Goal: Task Accomplishment & Management: Complete application form

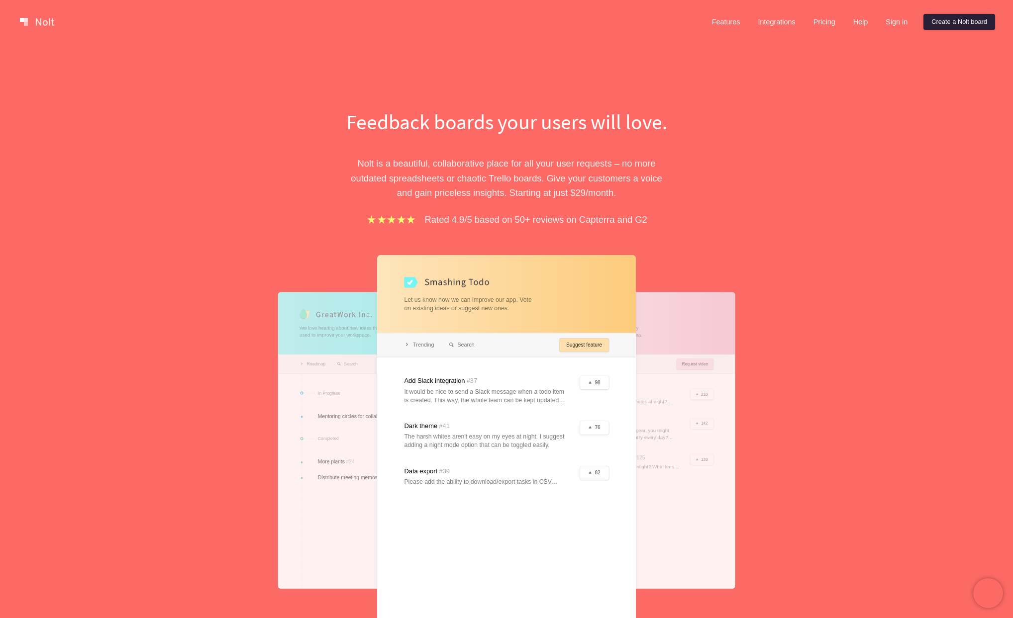
click at [970, 22] on link "Create a Nolt board" at bounding box center [959, 22] width 72 height 16
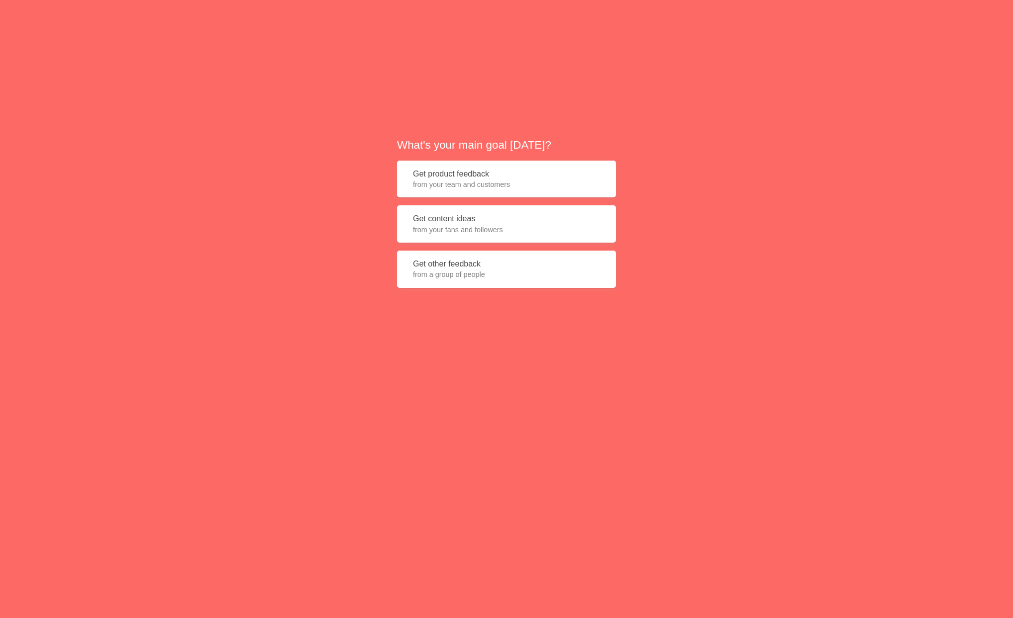
click at [492, 181] on span "from your team and customers" at bounding box center [506, 185] width 187 height 10
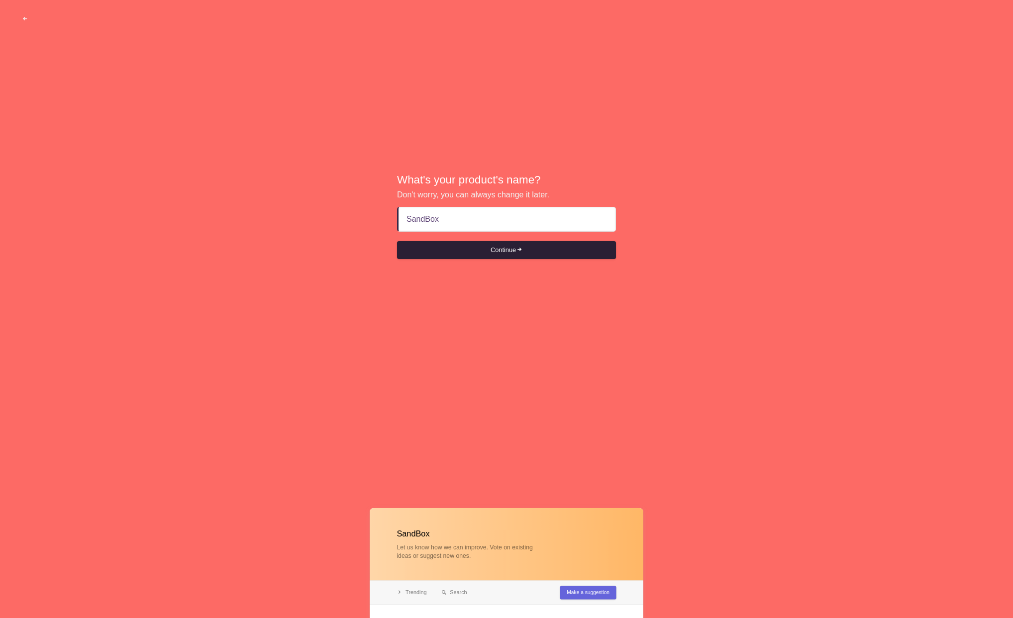
click at [497, 253] on button "Continue" at bounding box center [506, 250] width 219 height 18
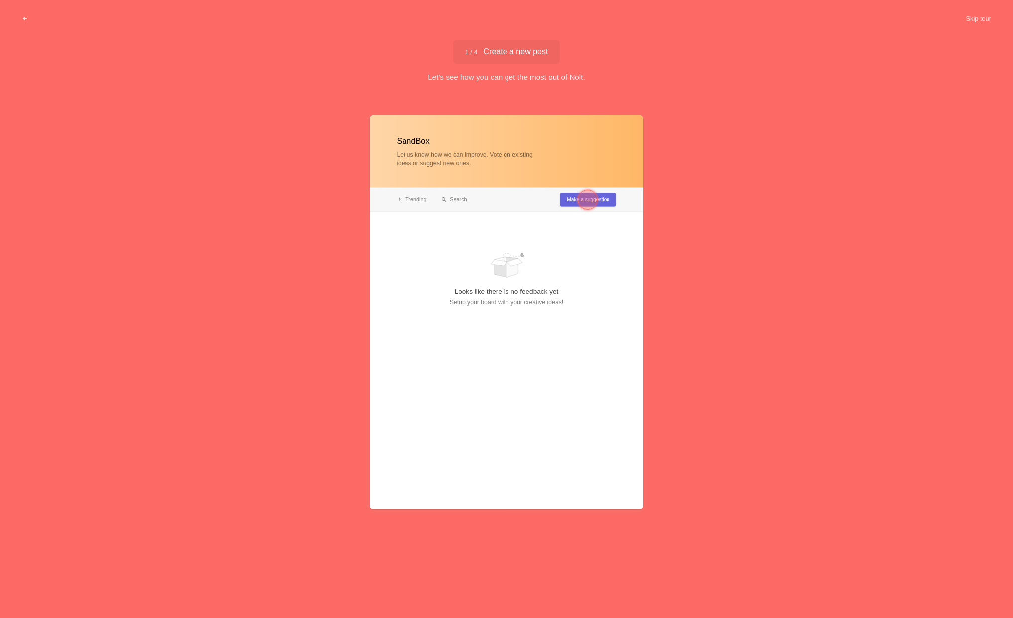
type input "SandBox"
click at [578, 198] on div at bounding box center [588, 200] width 20 height 20
click at [456, 230] on div at bounding box center [507, 312] width 274 height 394
click at [428, 240] on div at bounding box center [434, 241] width 20 height 20
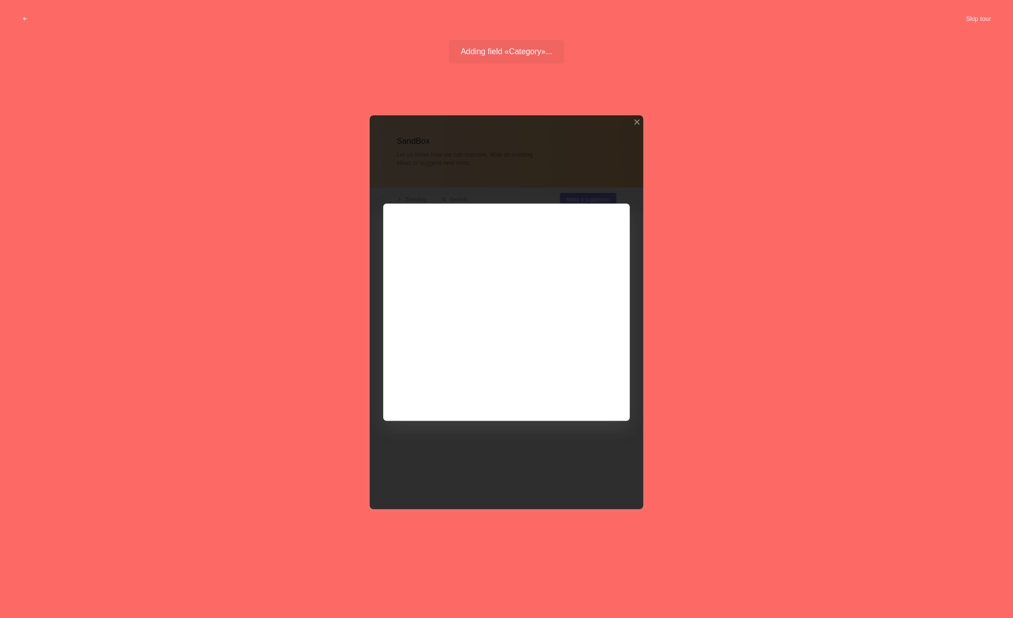
click at [559, 270] on div at bounding box center [507, 312] width 274 height 394
click at [590, 287] on div at bounding box center [507, 312] width 274 height 394
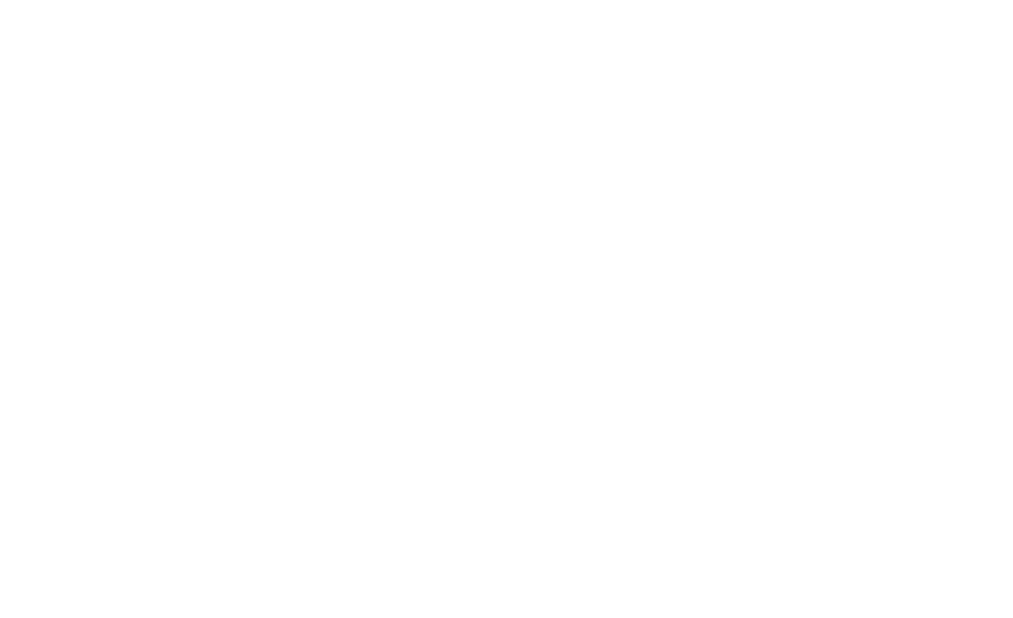
click at [613, 4] on html at bounding box center [506, 2] width 1013 height 4
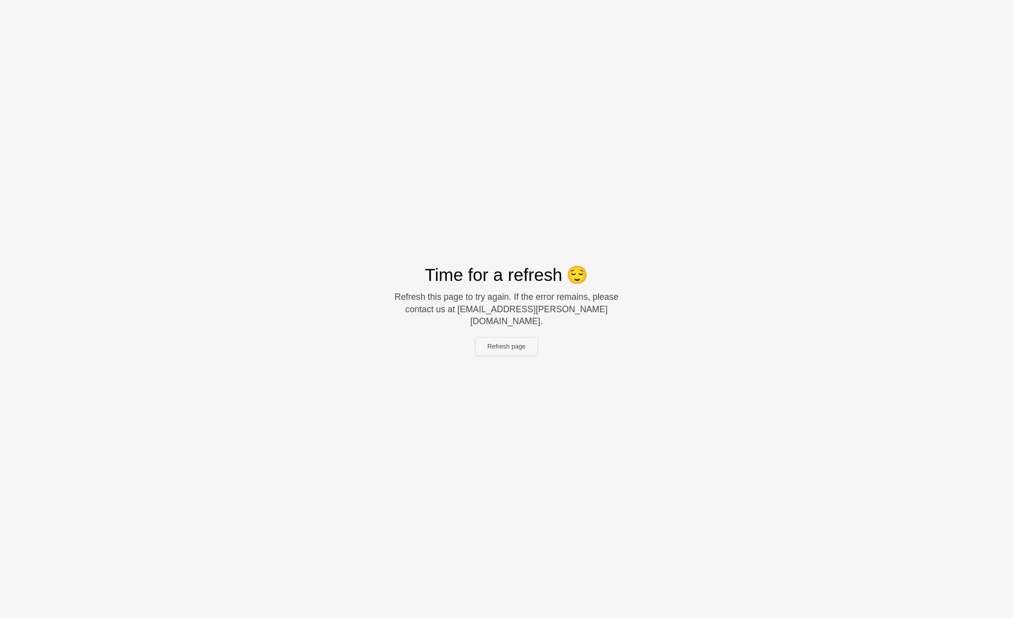
click at [514, 343] on button "Refresh page" at bounding box center [507, 347] width 62 height 18
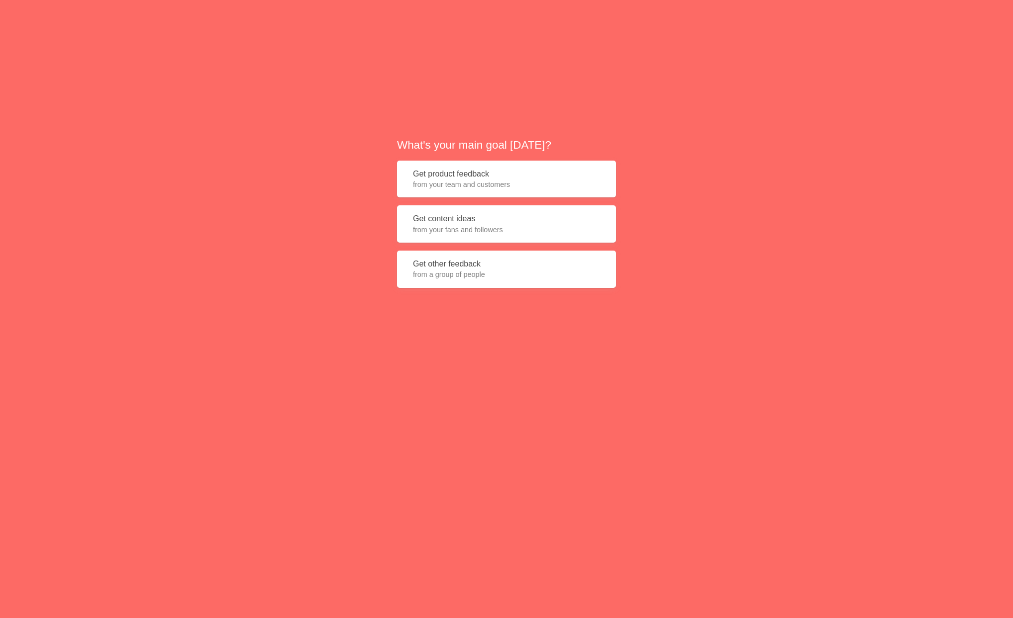
click at [498, 183] on span "from your team and customers" at bounding box center [506, 185] width 187 height 10
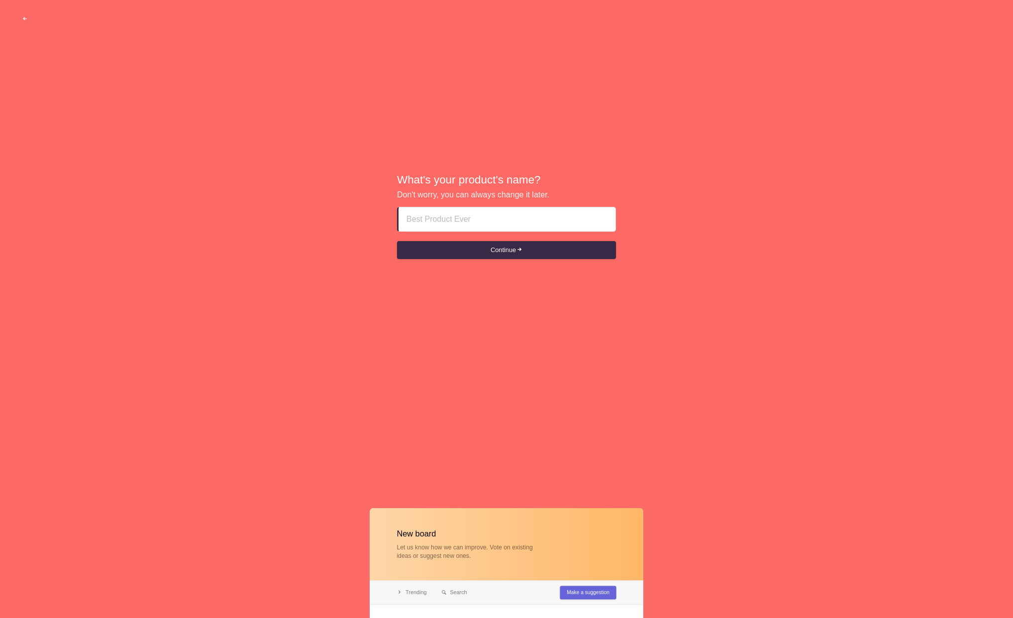
click at [456, 222] on input at bounding box center [506, 219] width 201 height 24
type input "SandBox"
click at [521, 255] on button "Continue" at bounding box center [506, 250] width 219 height 18
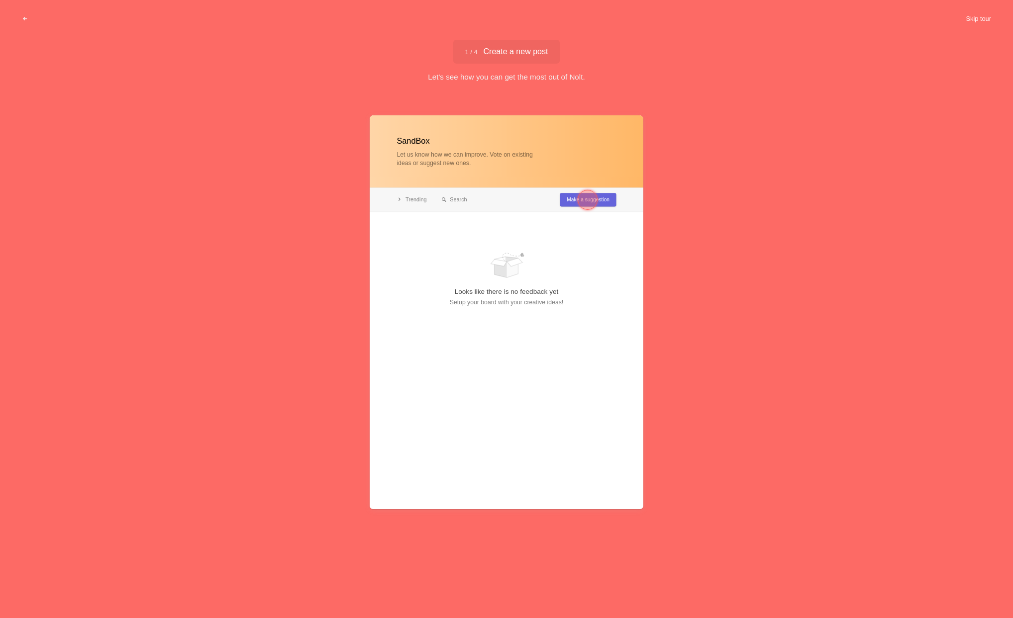
click at [985, 19] on button "Skip tour" at bounding box center [978, 19] width 49 height 18
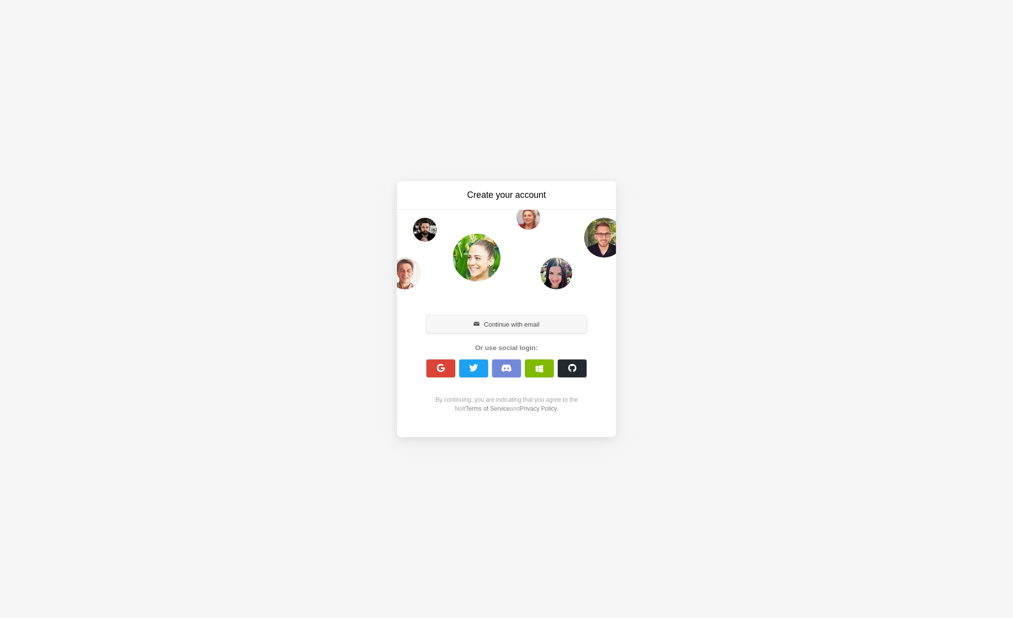
click at [503, 325] on button "Continue with email" at bounding box center [506, 324] width 160 height 18
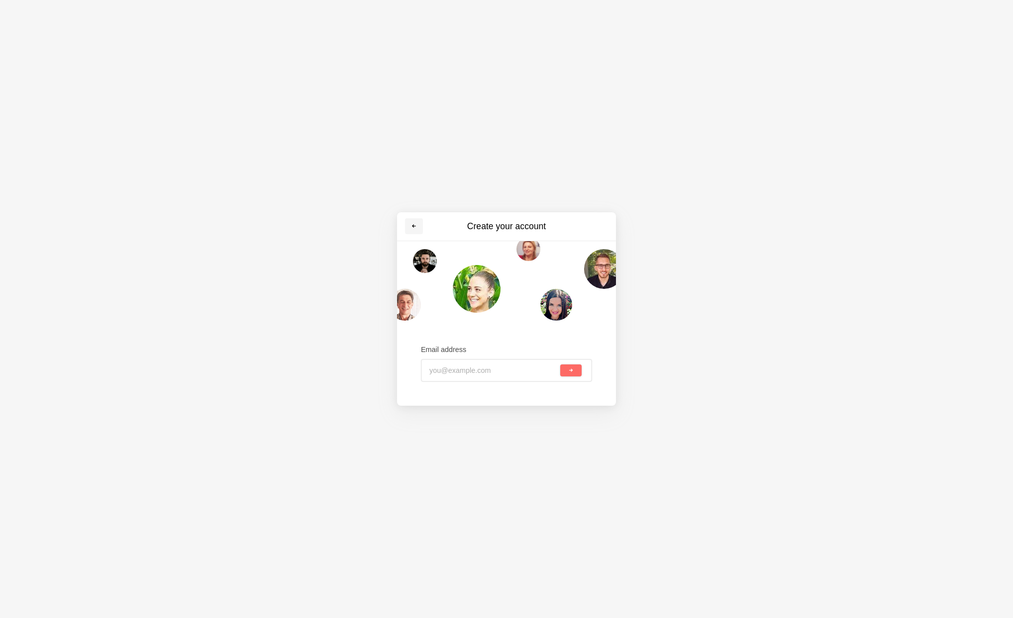
click at [415, 227] on span at bounding box center [414, 226] width 6 height 6
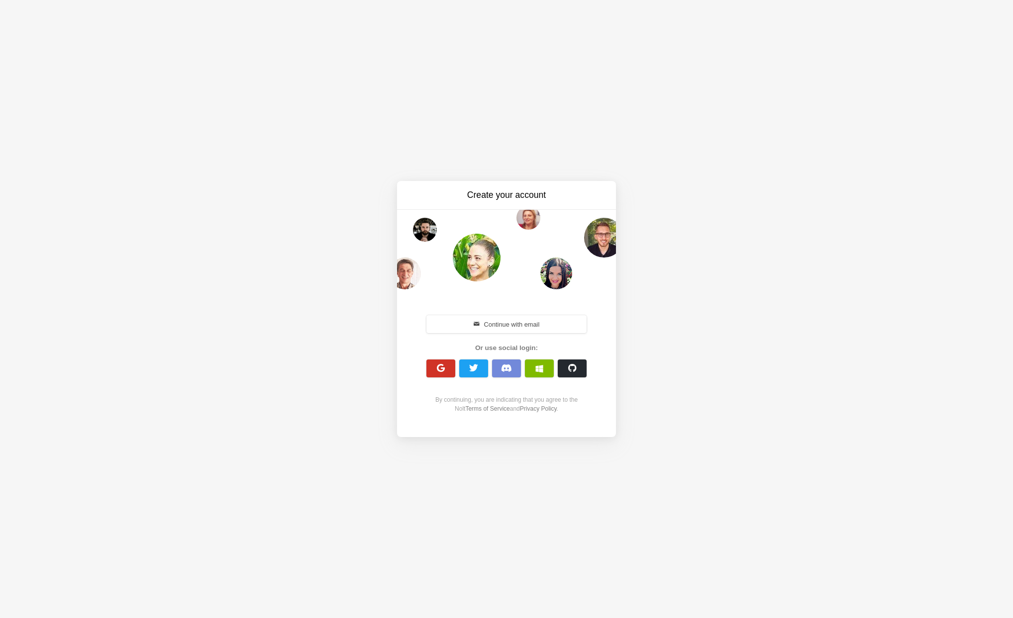
click at [446, 370] on button "button" at bounding box center [440, 369] width 29 height 18
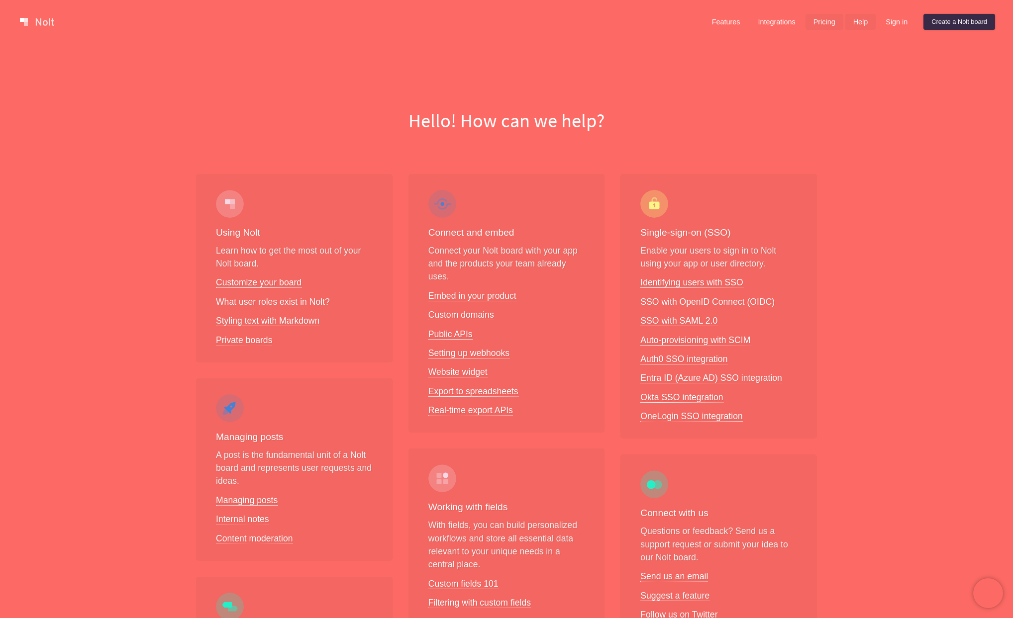
click at [820, 23] on link "Pricing" at bounding box center [824, 22] width 38 height 16
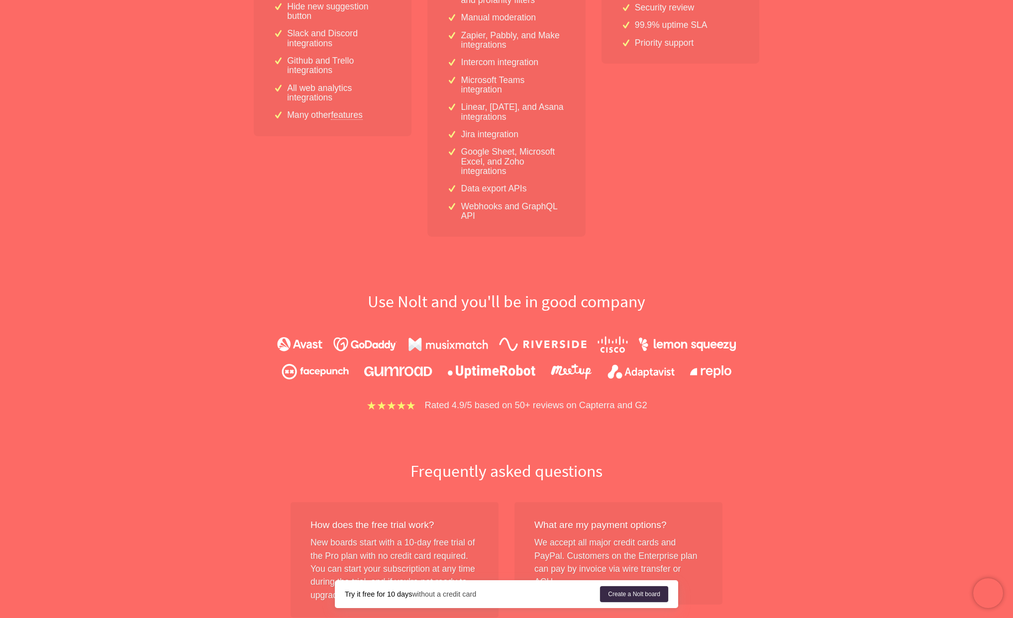
scroll to position [446, 0]
